Goal: Task Accomplishment & Management: Use online tool/utility

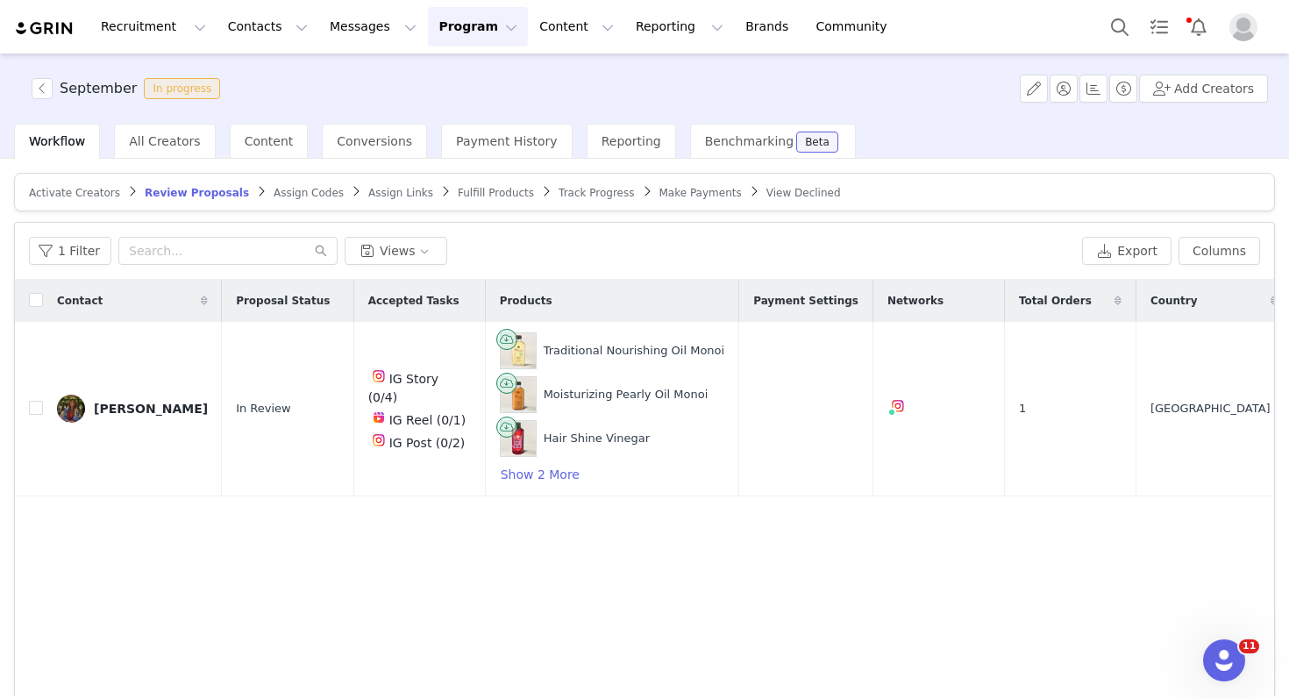
click at [463, 189] on span "Fulfill Products" at bounding box center [496, 193] width 76 height 12
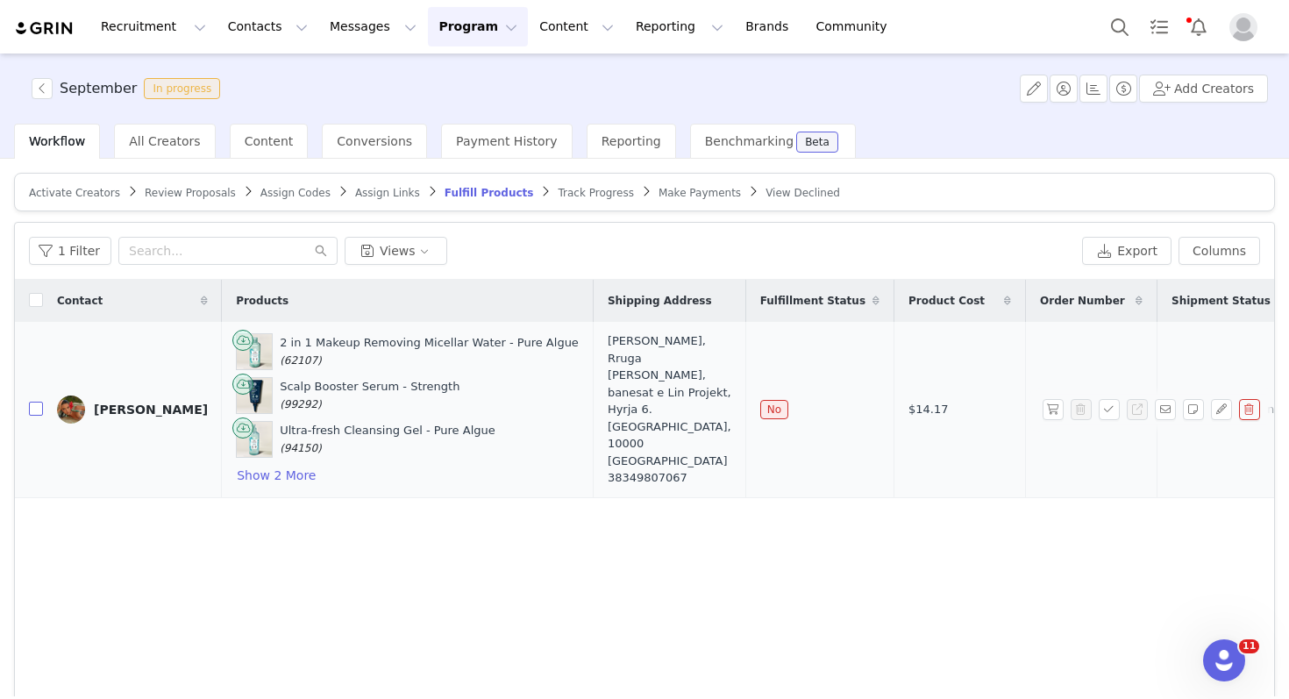
click at [31, 406] on input "checkbox" at bounding box center [36, 409] width 14 height 14
checkbox input "true"
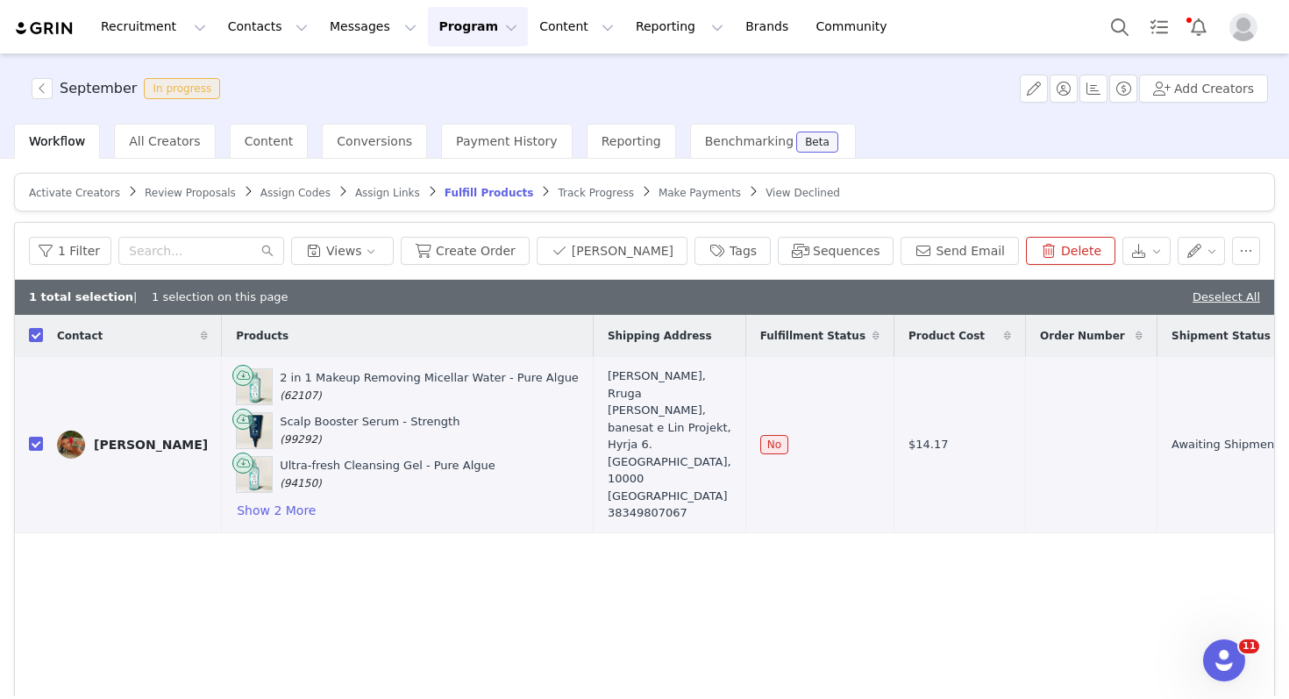
click at [428, 30] on button "Program Program" at bounding box center [478, 26] width 100 height 39
click at [435, 79] on p "Activations" at bounding box center [449, 77] width 68 height 18
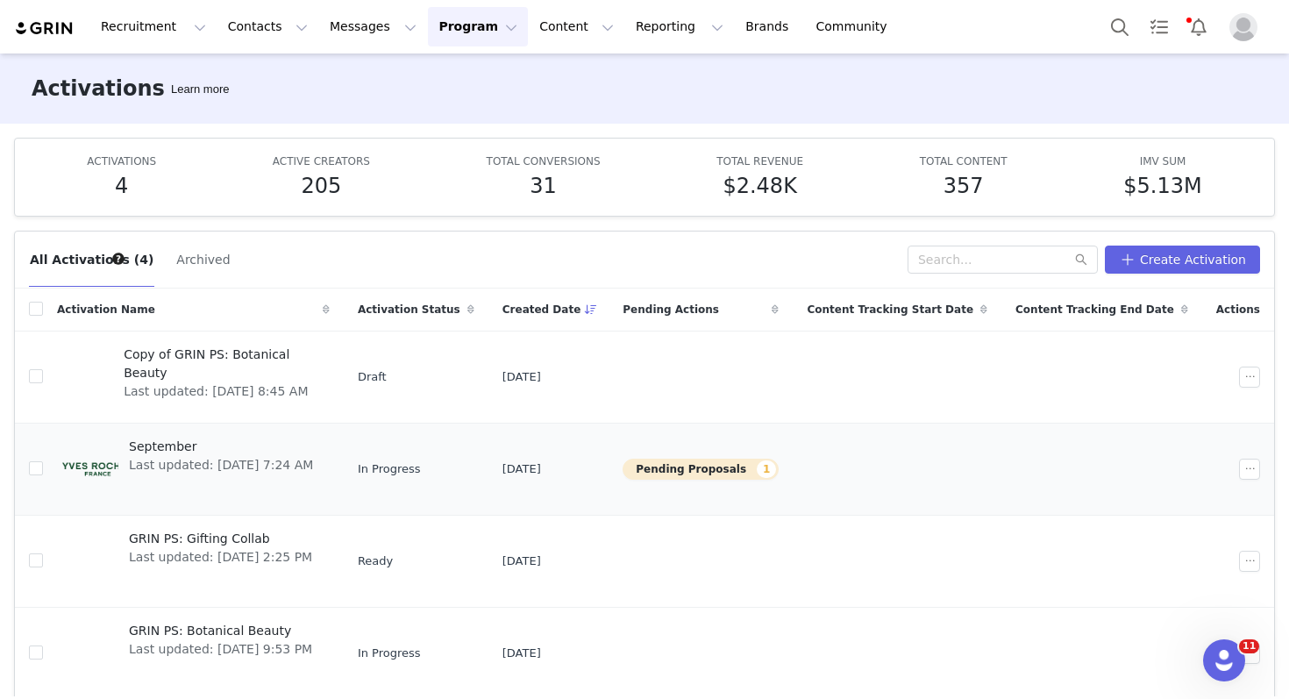
click at [164, 462] on span "Last updated: [DATE] 7:24 AM" at bounding box center [221, 465] width 184 height 18
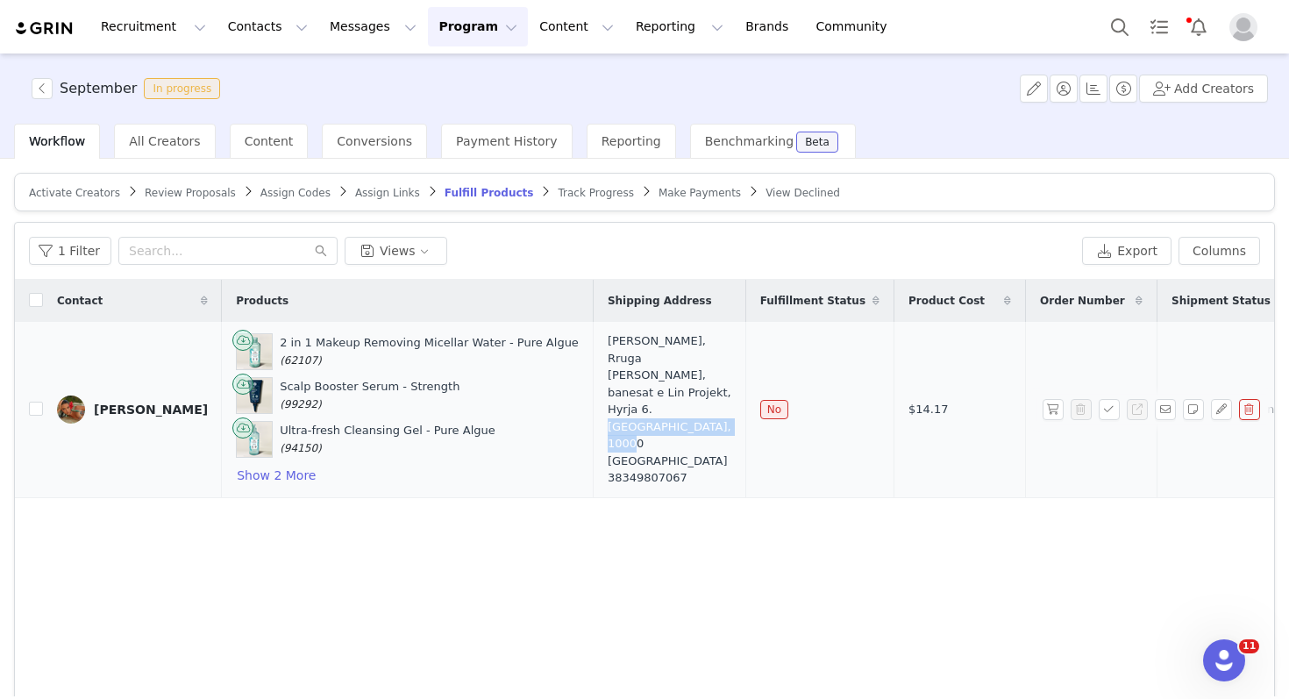
drag, startPoint x: 551, startPoint y: 426, endPoint x: 625, endPoint y: 446, distance: 76.3
click at [625, 446] on div "[PERSON_NAME], Rruga [PERSON_NAME], banesat e Lin Projekt, Hyrja 6. Prishtina, …" at bounding box center [670, 409] width 124 height 154
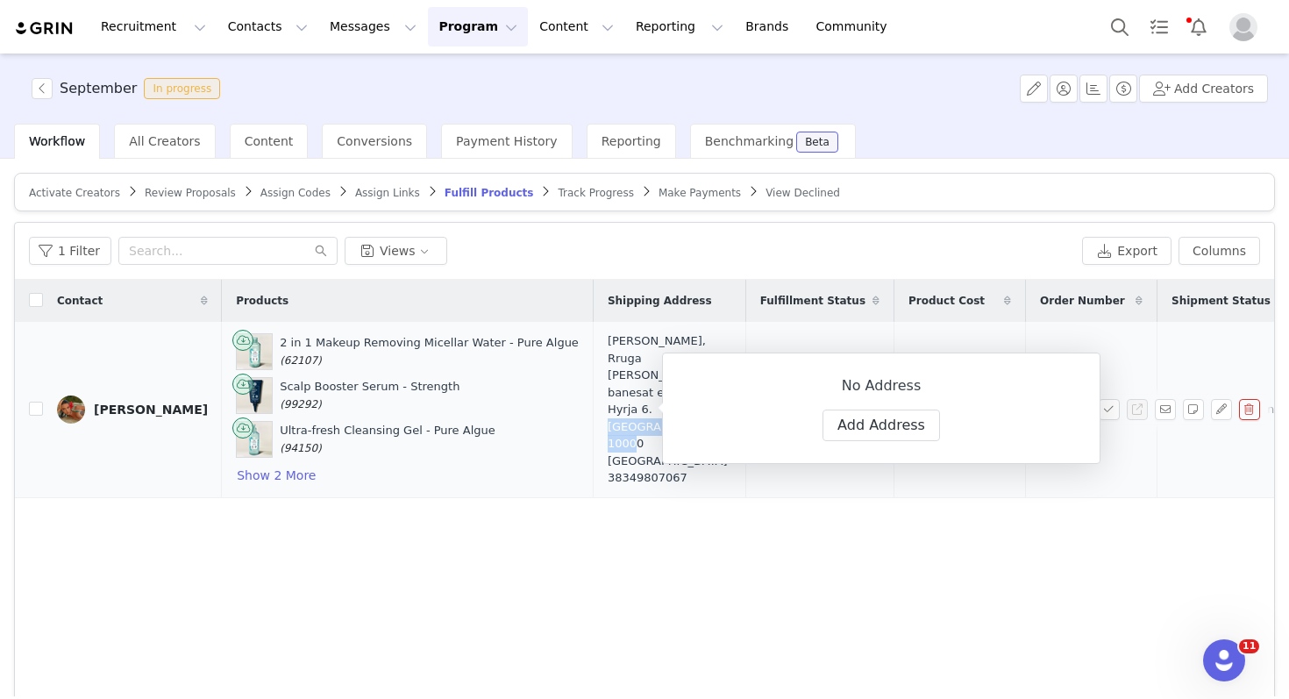
copy div "Prishtina, 10000 [GEOGRAPHIC_DATA]"
